Goal: Task Accomplishment & Management: Manage account settings

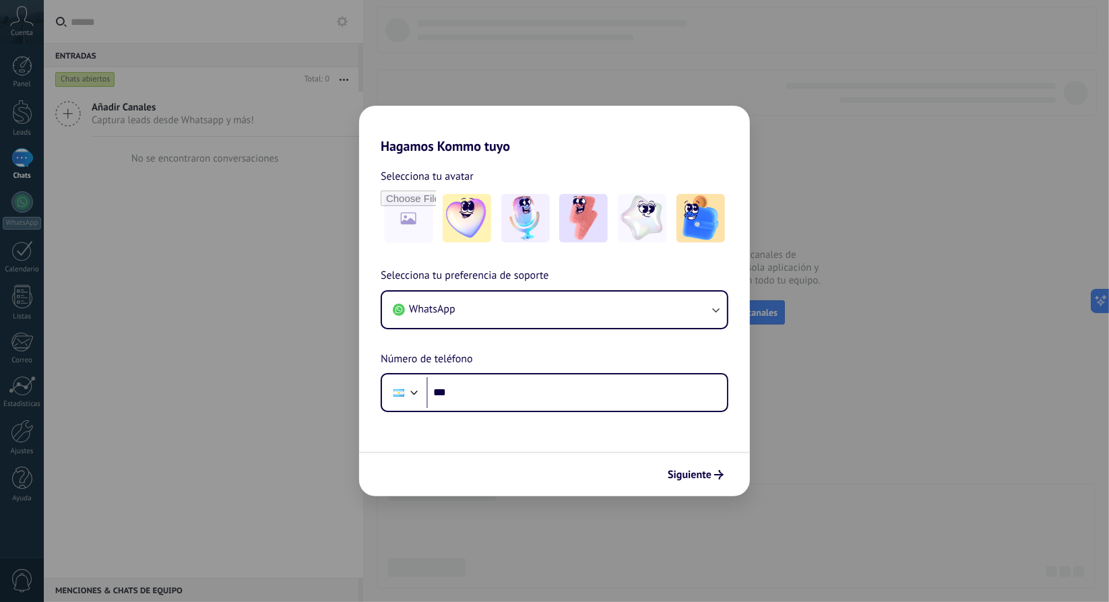
click at [811, 130] on div "Hagamos Kommo tuyo Selecciona tu avatar Selecciona tu preferencia de soporte Wh…" at bounding box center [554, 301] width 1109 height 602
click at [694, 476] on span "Siguiente" at bounding box center [689, 474] width 44 height 9
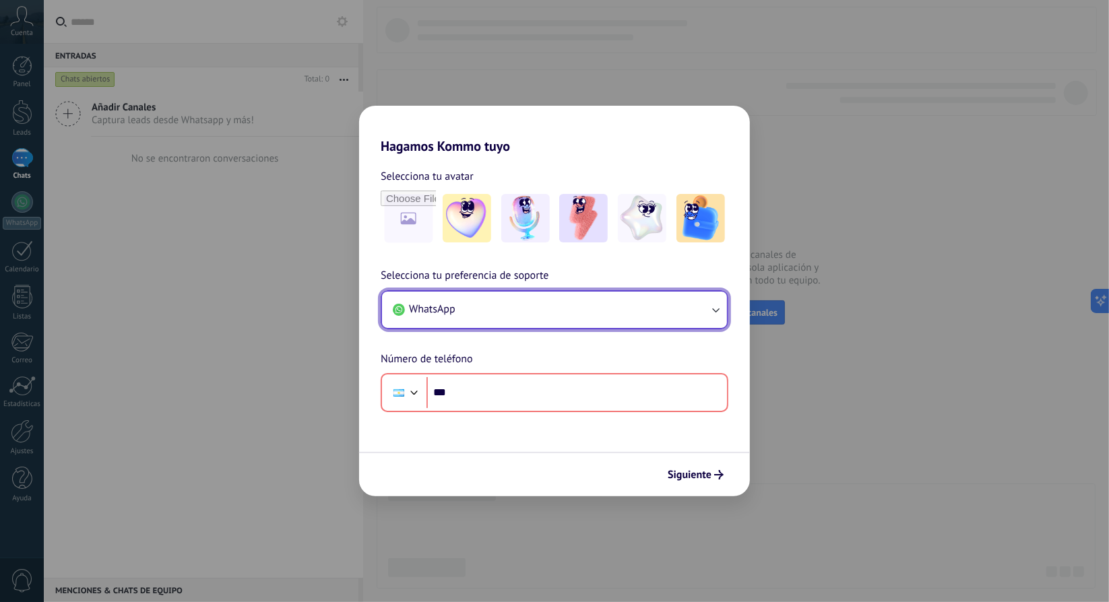
click at [605, 313] on button "WhatsApp" at bounding box center [554, 310] width 345 height 36
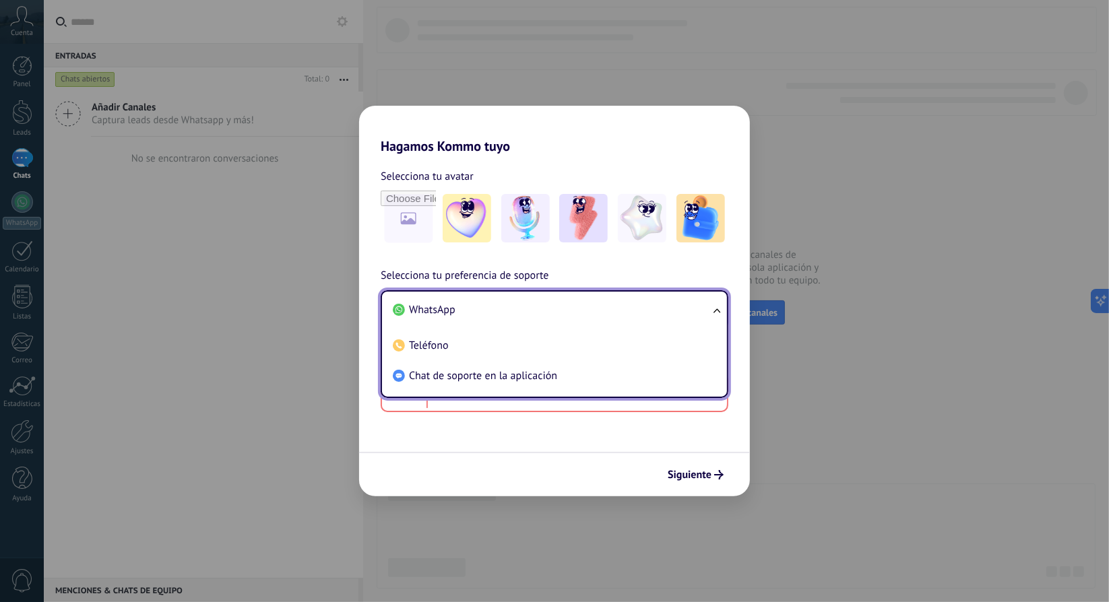
click at [550, 317] on li "WhatsApp" at bounding box center [551, 310] width 329 height 30
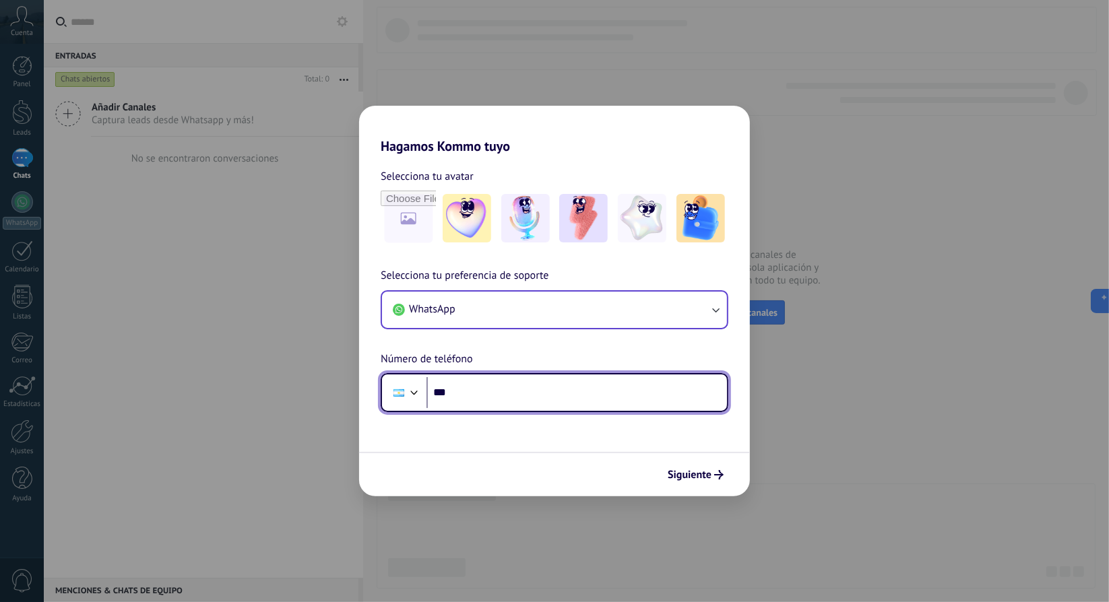
click at [540, 392] on input "***" at bounding box center [576, 392] width 300 height 31
click at [666, 401] on input "***" at bounding box center [576, 392] width 300 height 31
type input "**********"
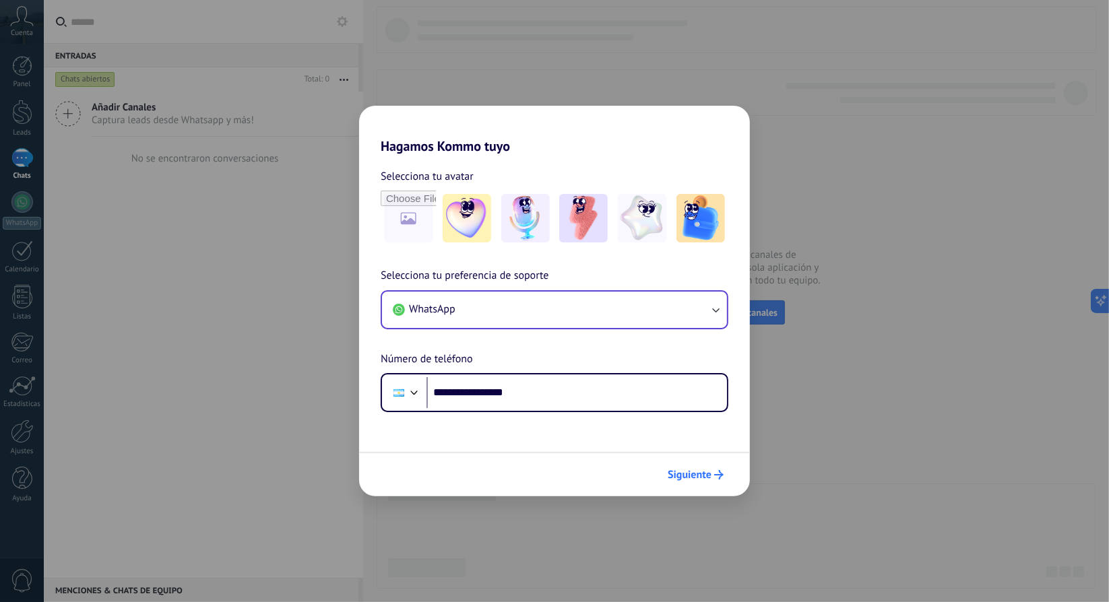
click at [686, 471] on span "Siguiente" at bounding box center [689, 474] width 44 height 9
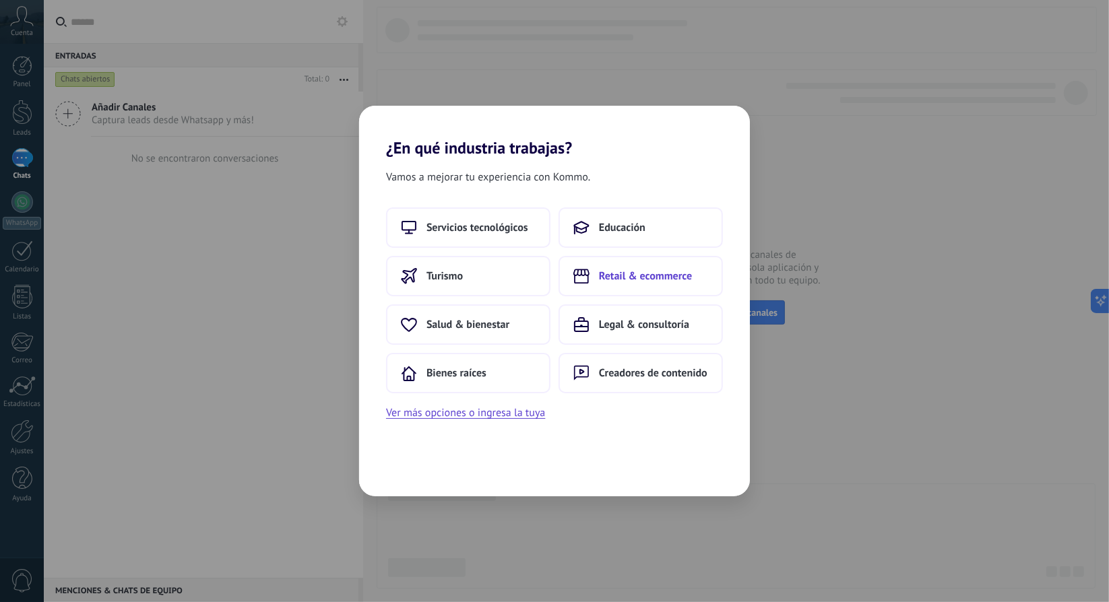
click at [591, 280] on button "Retail & ecommerce" at bounding box center [640, 276] width 164 height 40
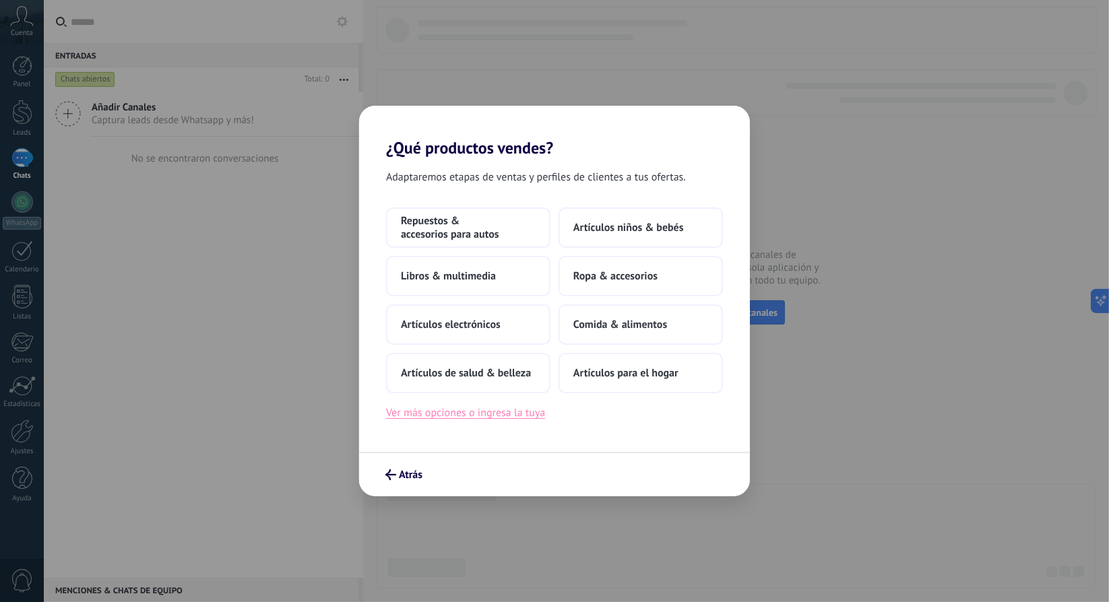
click at [496, 417] on button "Ver más opciones o ingresa la tuya" at bounding box center [465, 413] width 159 height 18
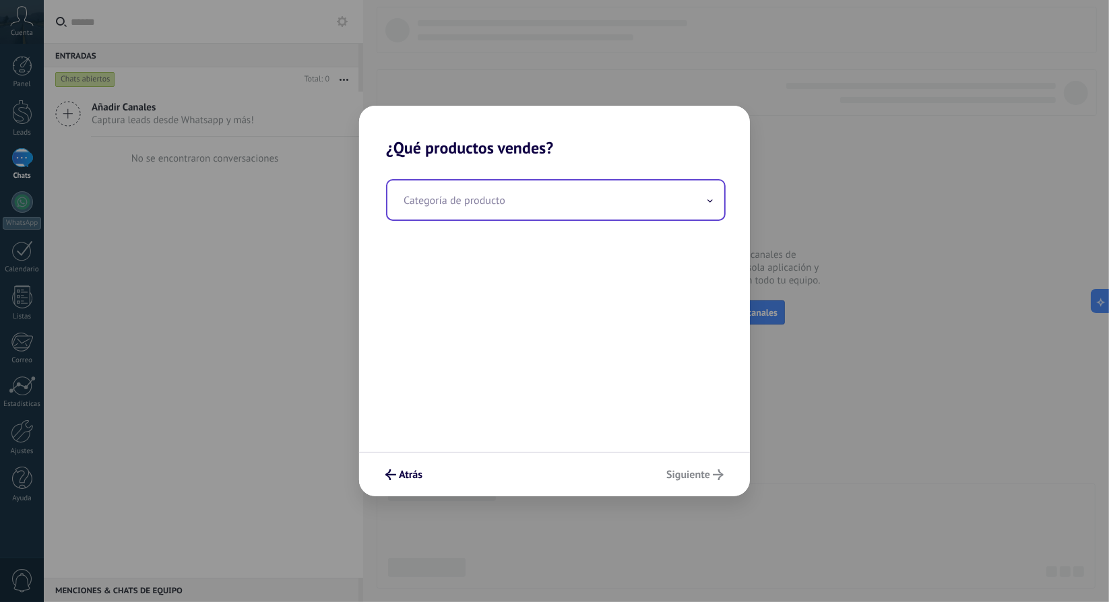
click at [519, 207] on input "text" at bounding box center [555, 200] width 337 height 39
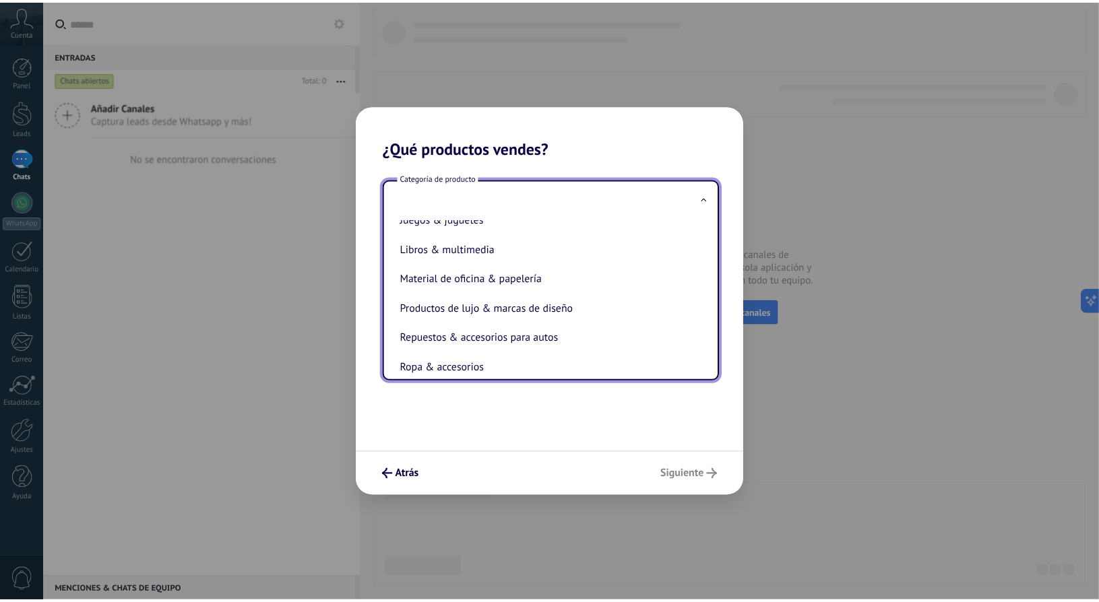
scroll to position [257, 0]
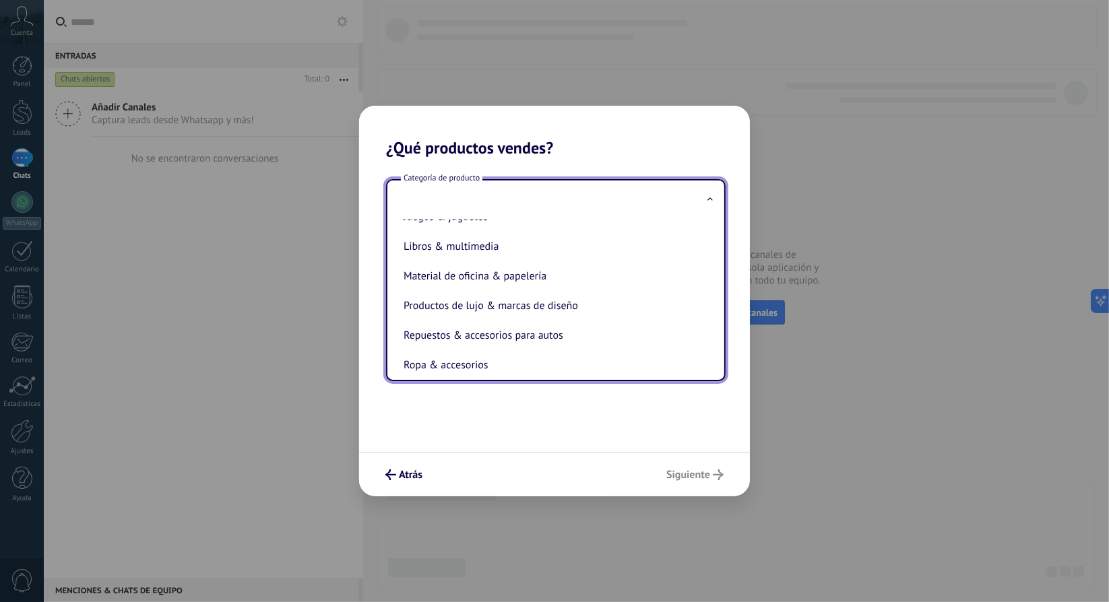
click at [500, 281] on li "Material de oficina & papelería" at bounding box center [553, 276] width 310 height 30
type input "**********"
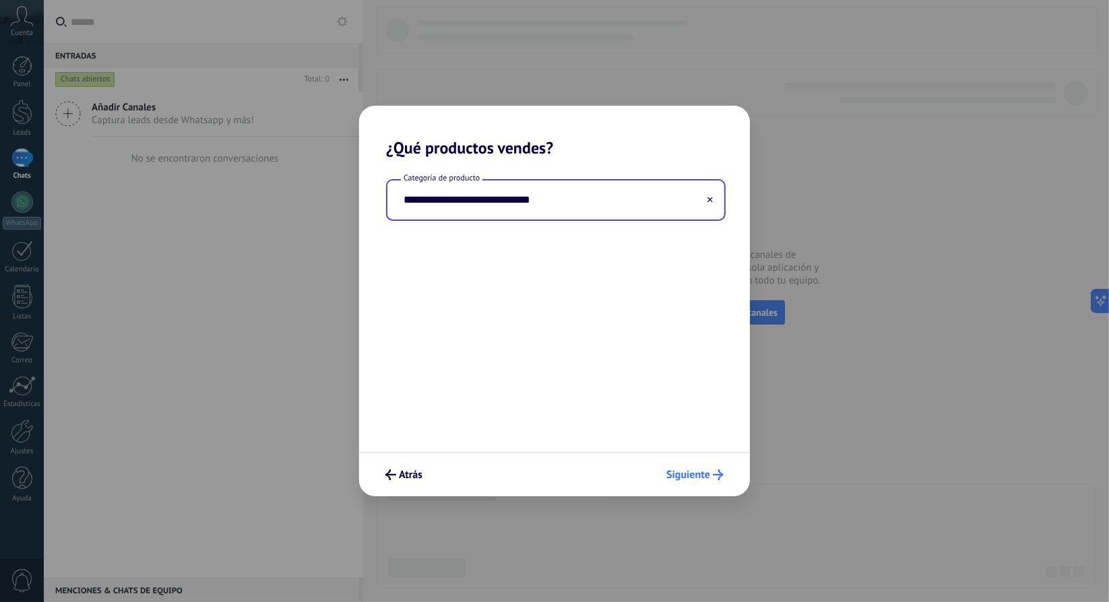
click at [705, 471] on span "Siguiente" at bounding box center [688, 474] width 44 height 9
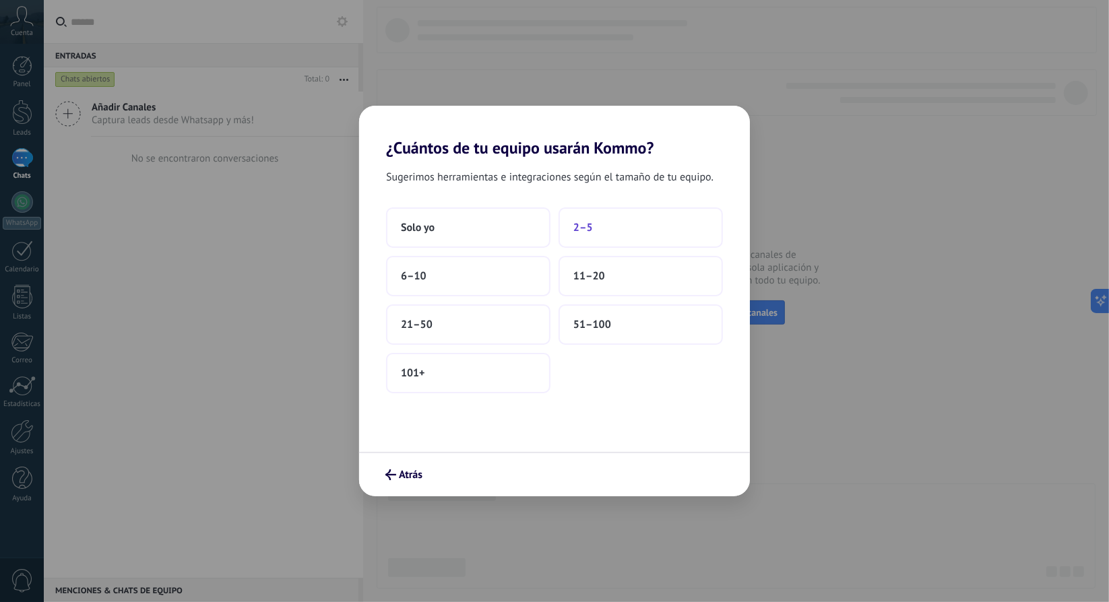
click at [574, 233] on span "2–5" at bounding box center [583, 227] width 20 height 13
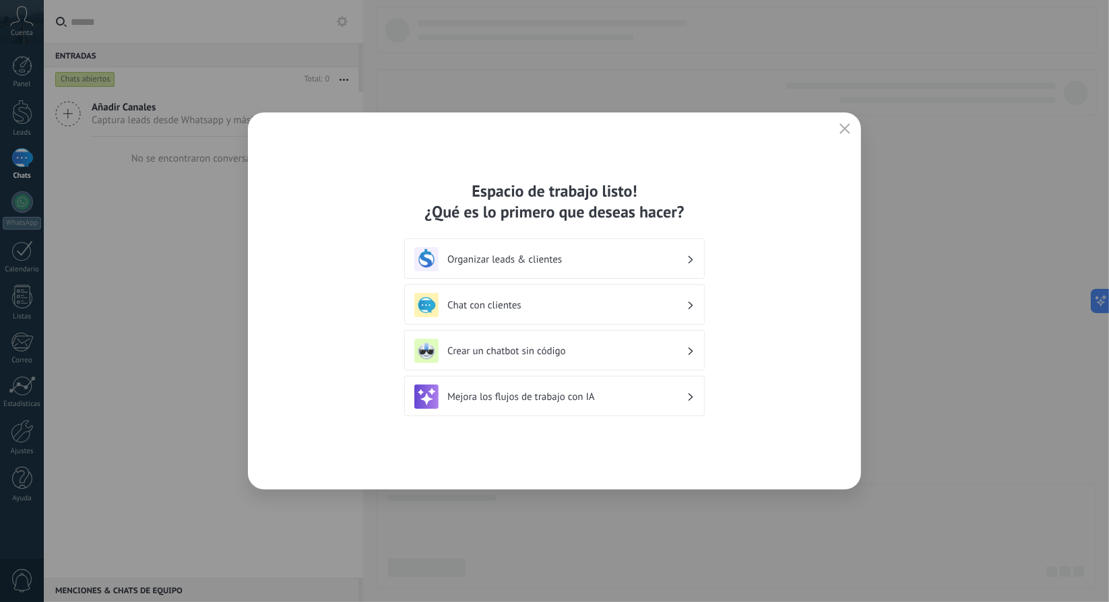
click at [845, 128] on use "button" at bounding box center [845, 128] width 10 height 10
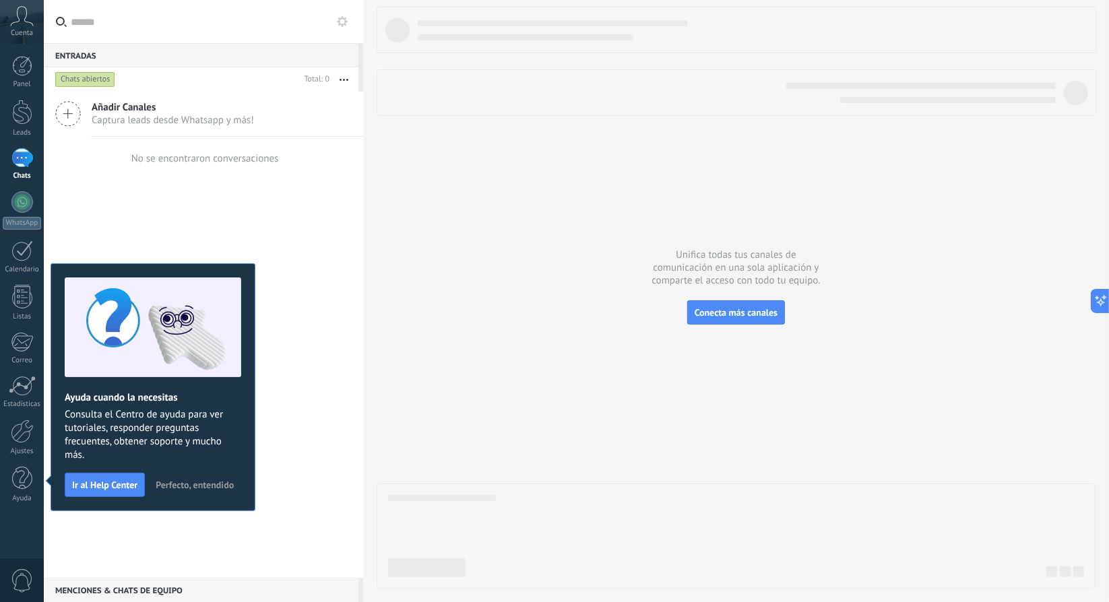
click at [200, 482] on span "Perfecto, entendido" at bounding box center [195, 484] width 78 height 9
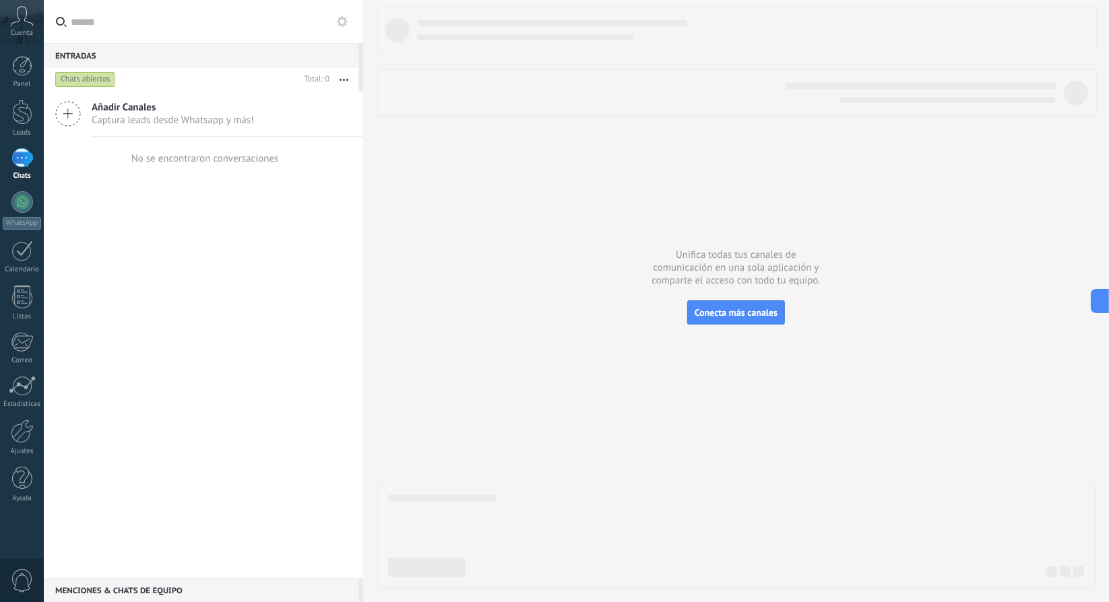
click at [443, 224] on div at bounding box center [736, 298] width 719 height 582
click at [249, 228] on div "Añadir Canales Captura leads desde Whatsapp y más! No se encontraron conversaci…" at bounding box center [203, 335] width 319 height 486
click at [20, 435] on div at bounding box center [22, 432] width 23 height 24
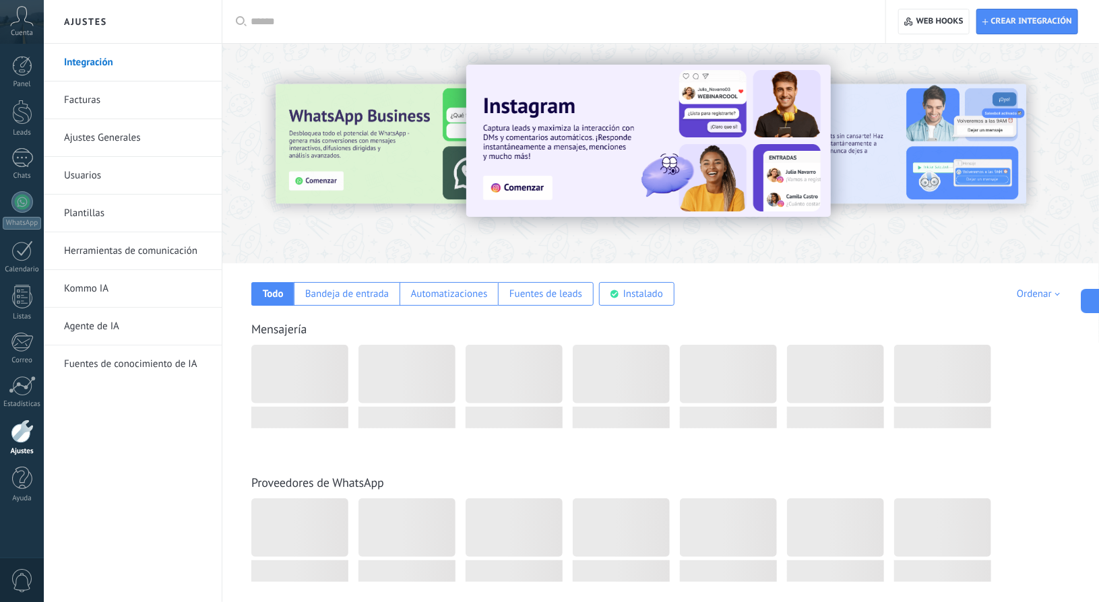
click at [98, 96] on link "Facturas" at bounding box center [136, 100] width 144 height 38
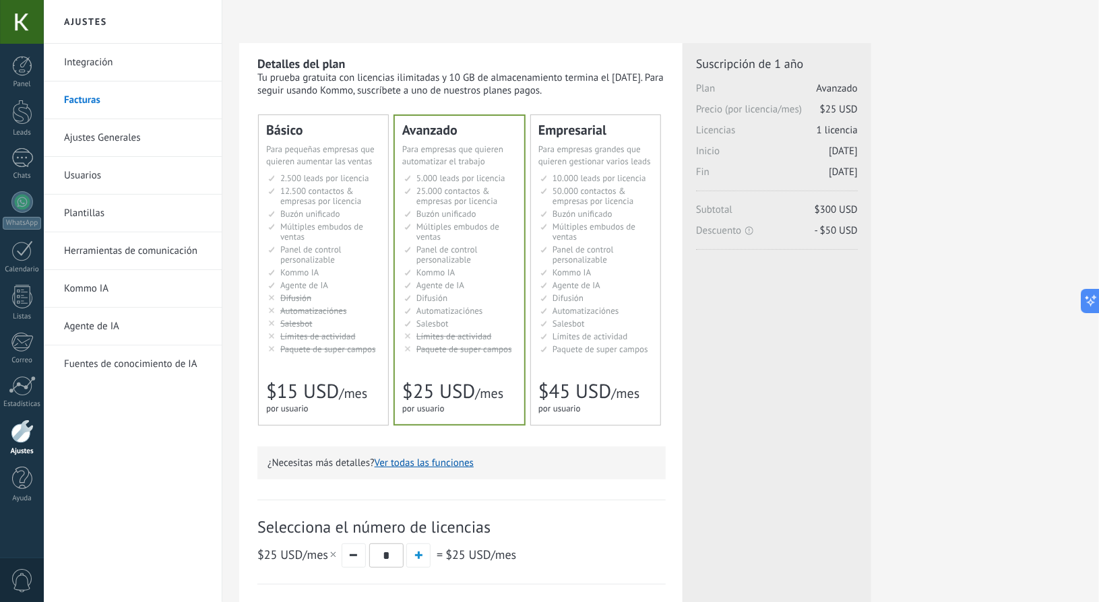
click at [33, 22] on div at bounding box center [22, 22] width 44 height 44
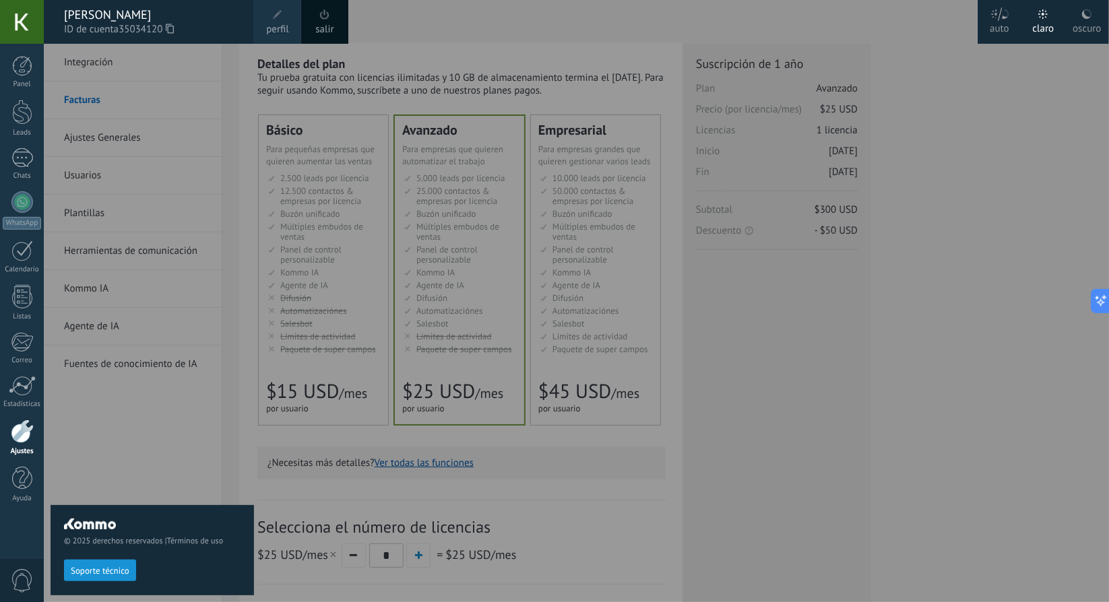
click at [176, 30] on span "ID de cuenta 35034120" at bounding box center [152, 29] width 176 height 15
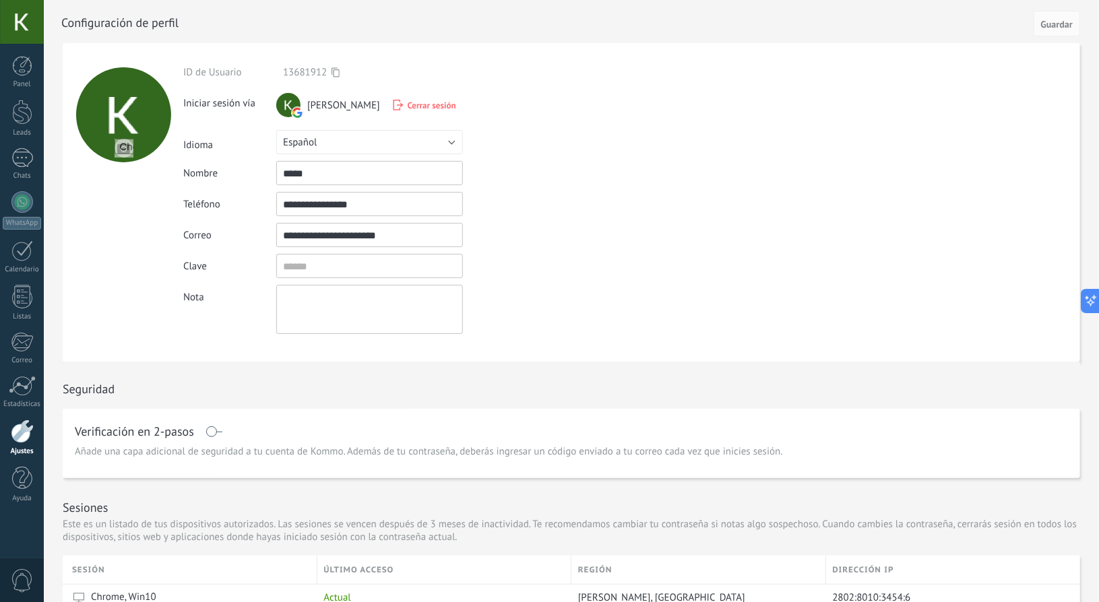
click at [336, 72] on icon at bounding box center [335, 72] width 8 height 10
click at [597, 130] on div "Idioma Русский English Español Português Indonesia Türkçe Español" at bounding box center [400, 142] width 435 height 24
click at [27, 29] on div at bounding box center [22, 22] width 44 height 44
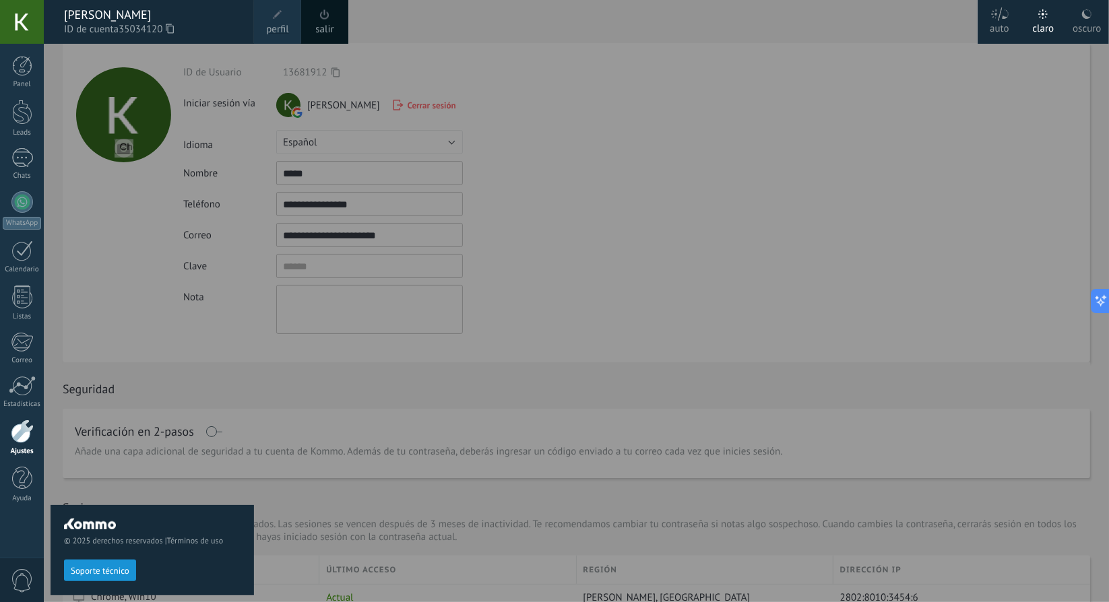
click at [497, 186] on div at bounding box center [598, 301] width 1109 height 602
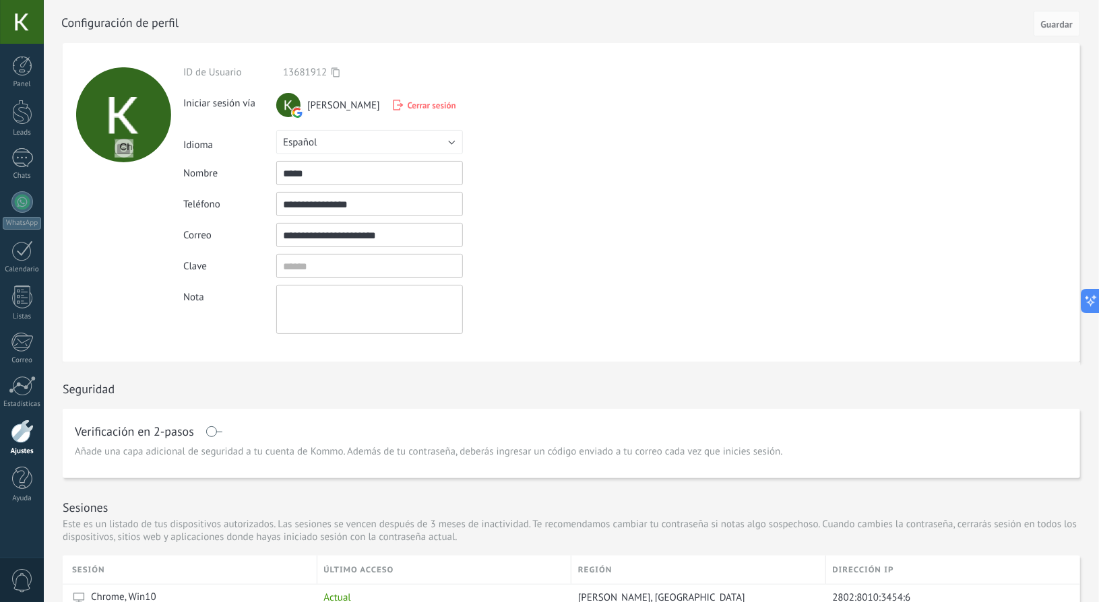
click at [32, 435] on div at bounding box center [22, 432] width 23 height 24
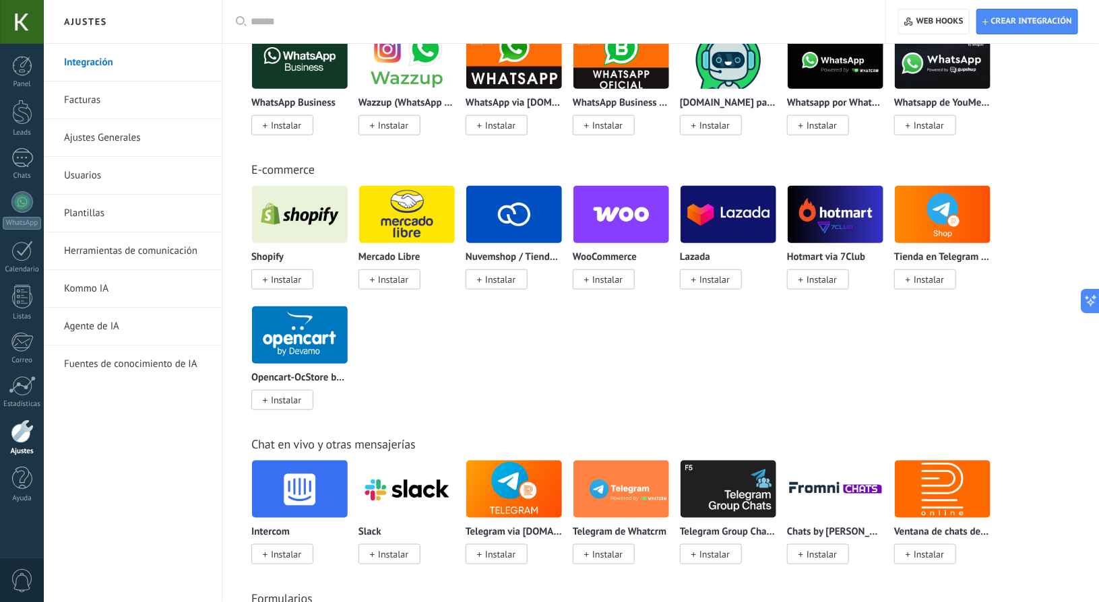
scroll to position [612, 0]
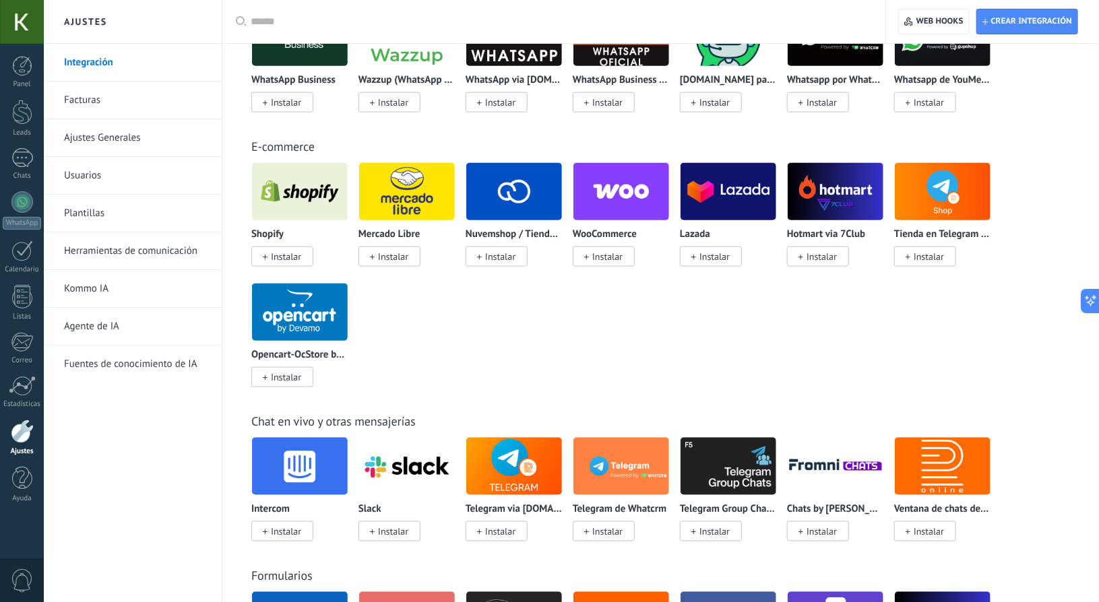
click at [119, 108] on link "Facturas" at bounding box center [136, 100] width 144 height 38
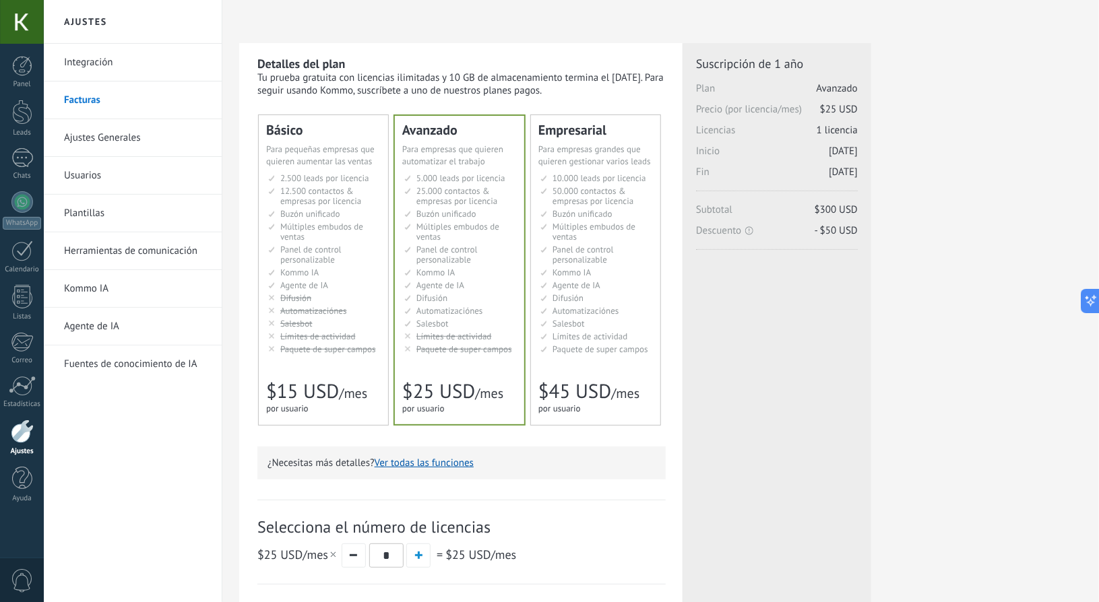
click at [28, 24] on div at bounding box center [22, 22] width 44 height 44
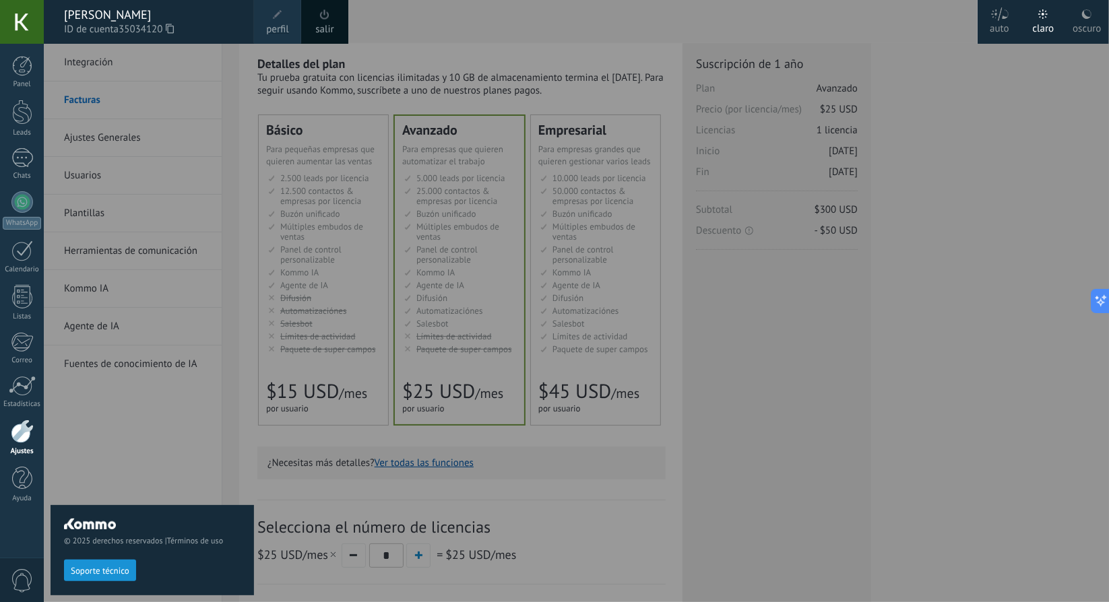
click at [172, 28] on icon at bounding box center [170, 29] width 8 height 10
click at [591, 198] on div at bounding box center [598, 301] width 1109 height 602
